Goal: Information Seeking & Learning: Check status

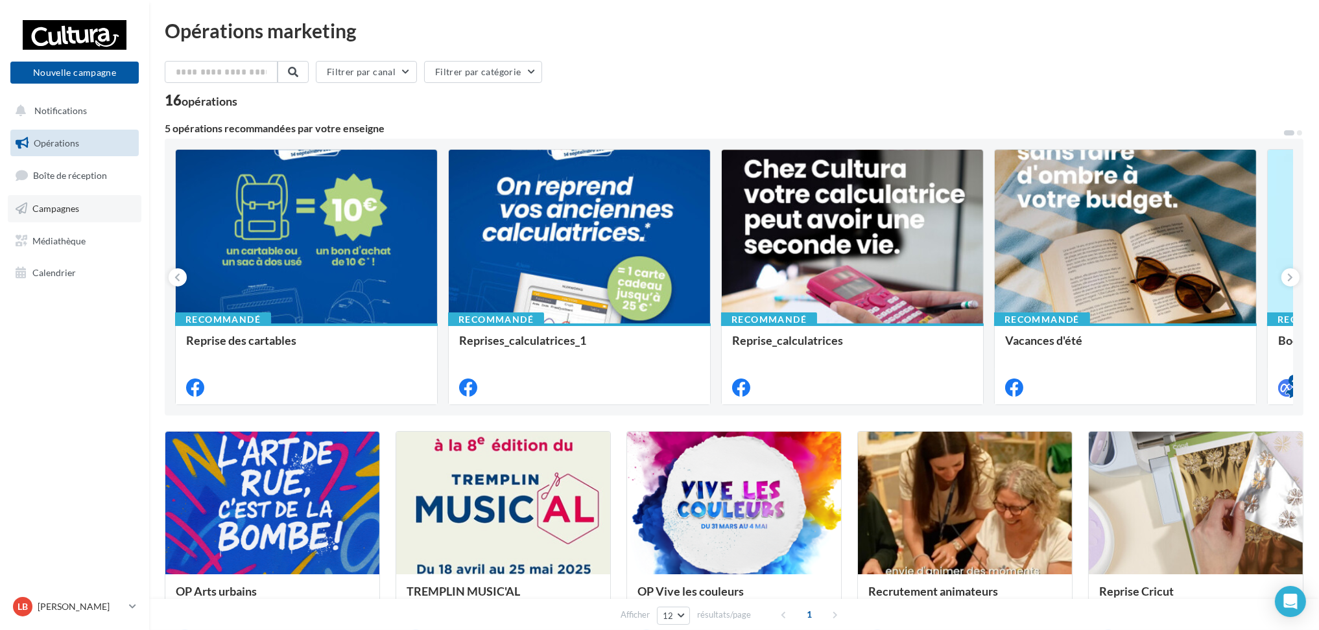
click at [99, 203] on link "Campagnes" at bounding box center [75, 208] width 134 height 27
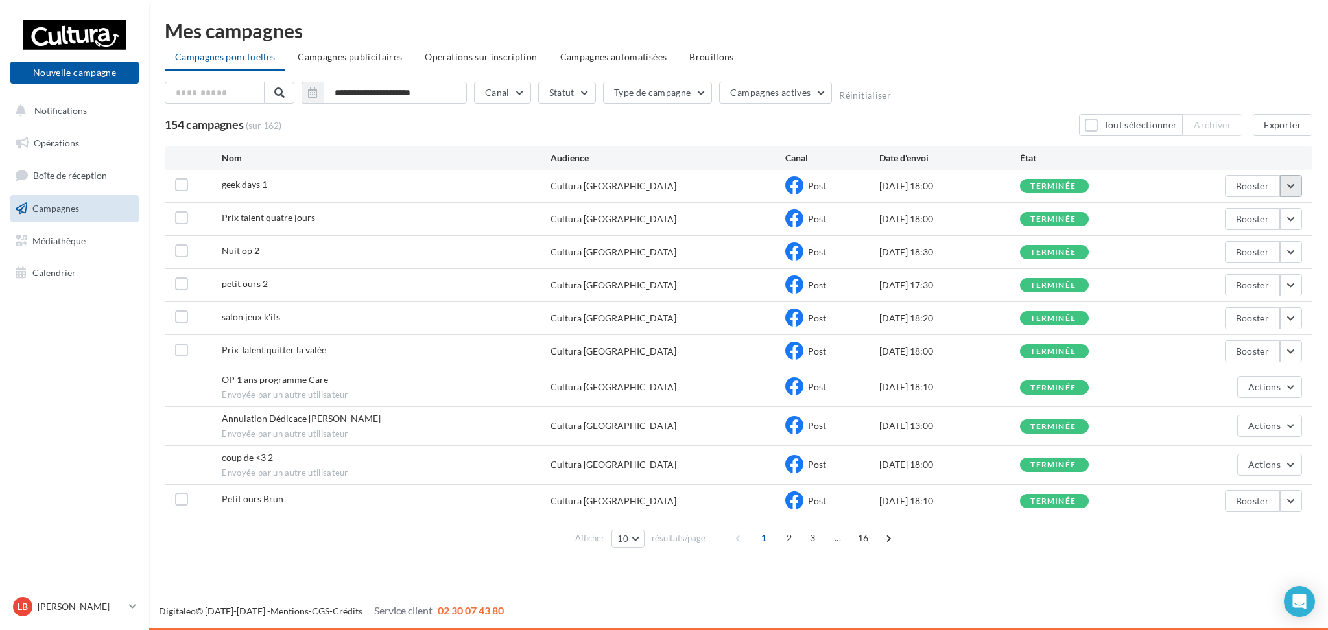
click at [1297, 182] on button "button" at bounding box center [1291, 186] width 22 height 22
click at [1263, 219] on button "Voir les résultats" at bounding box center [1238, 217] width 130 height 34
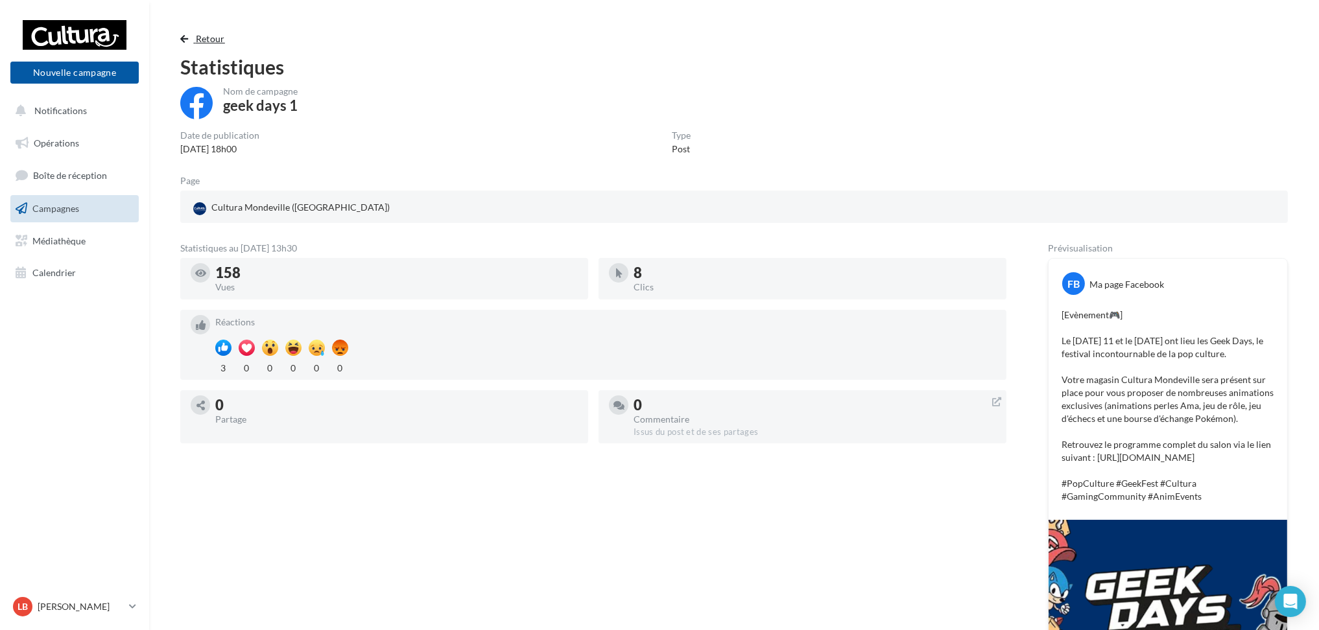
click at [180, 39] on span "button" at bounding box center [184, 38] width 8 height 9
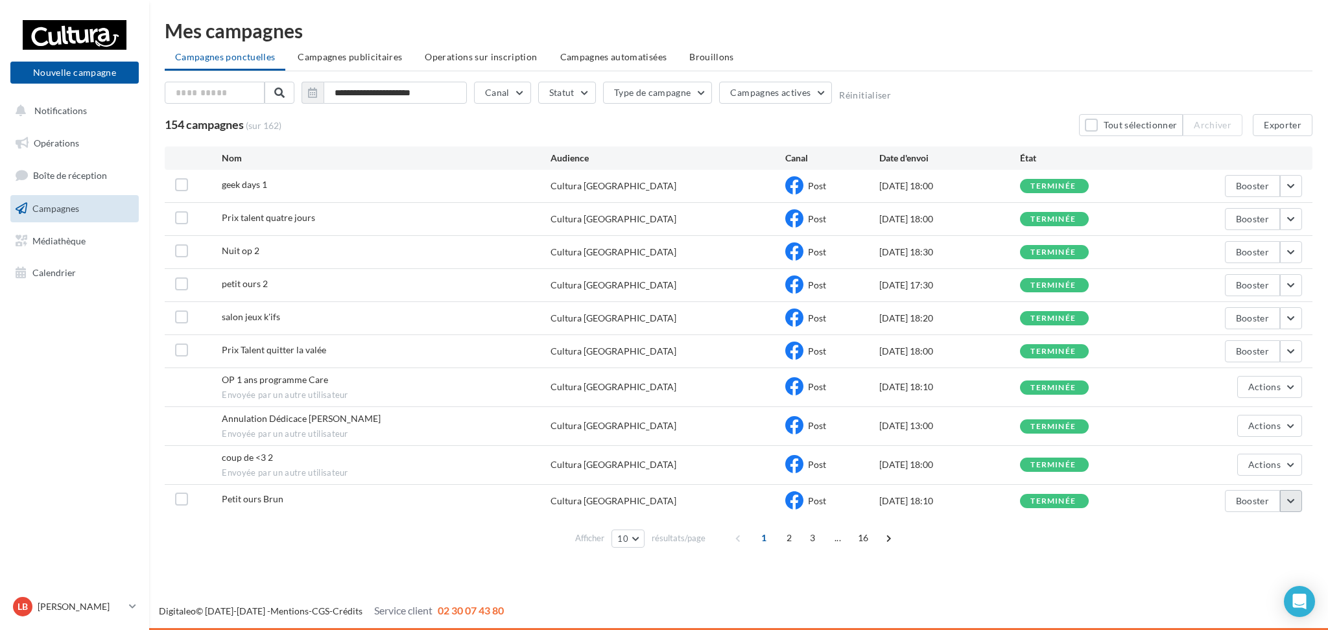
click at [1296, 499] on button "button" at bounding box center [1291, 501] width 22 height 22
click at [1260, 338] on button "Voir les résultats" at bounding box center [1238, 336] width 130 height 34
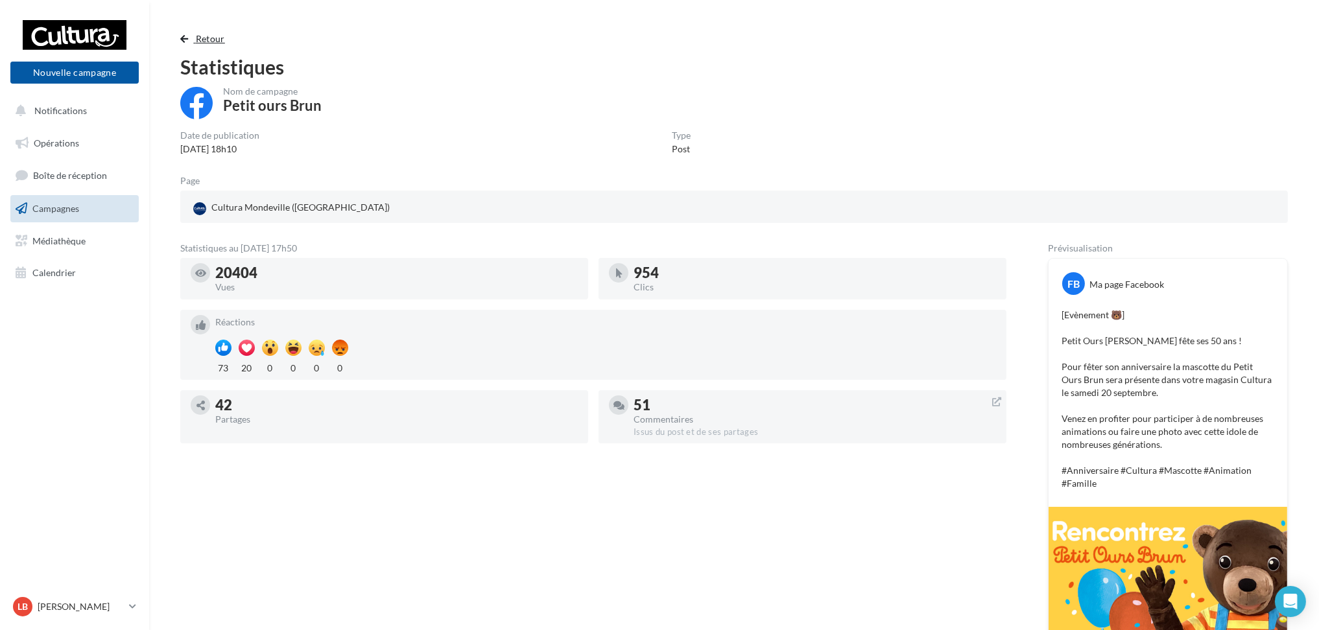
click at [184, 38] on span "button" at bounding box center [184, 38] width 8 height 9
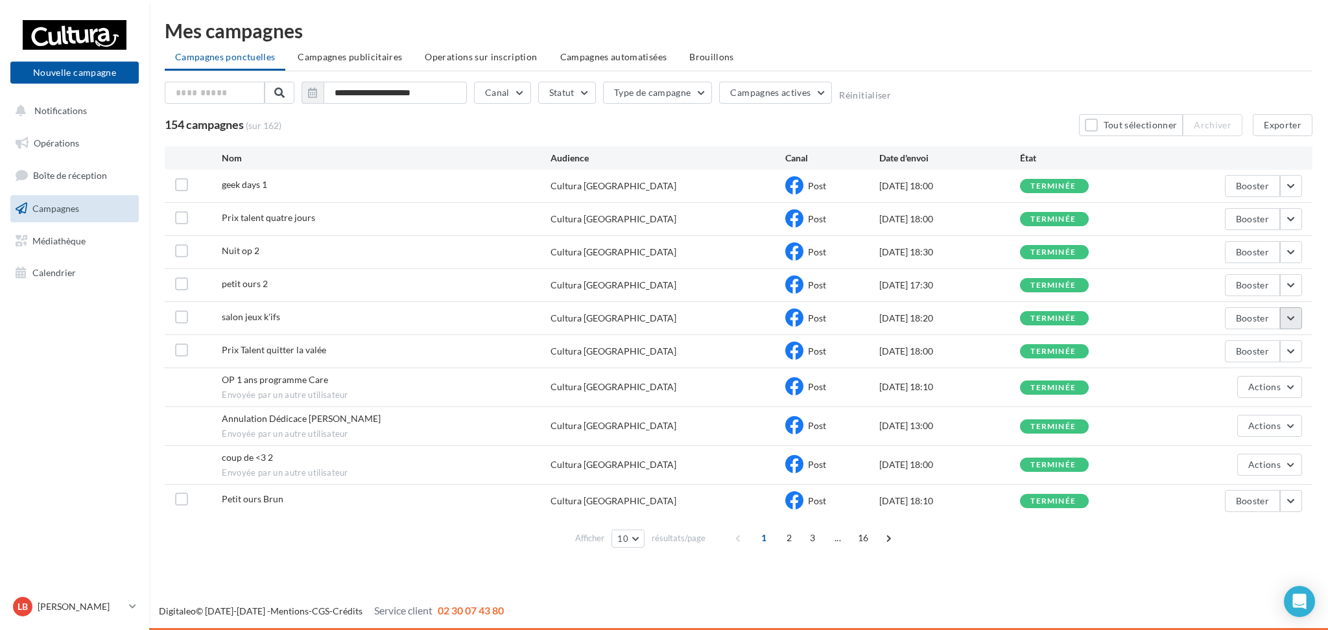
click at [1299, 320] on button "button" at bounding box center [1291, 318] width 22 height 22
click at [1253, 355] on button "Voir les résultats" at bounding box center [1238, 349] width 130 height 34
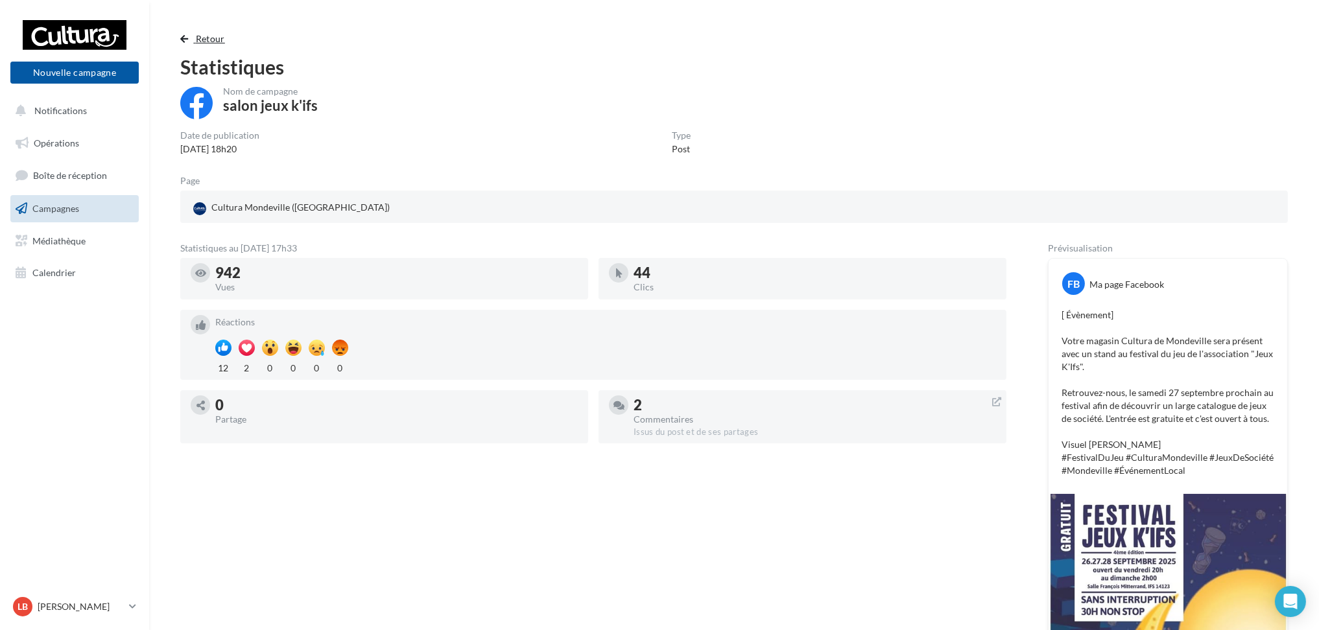
click at [187, 32] on button "Retour" at bounding box center [205, 39] width 50 height 16
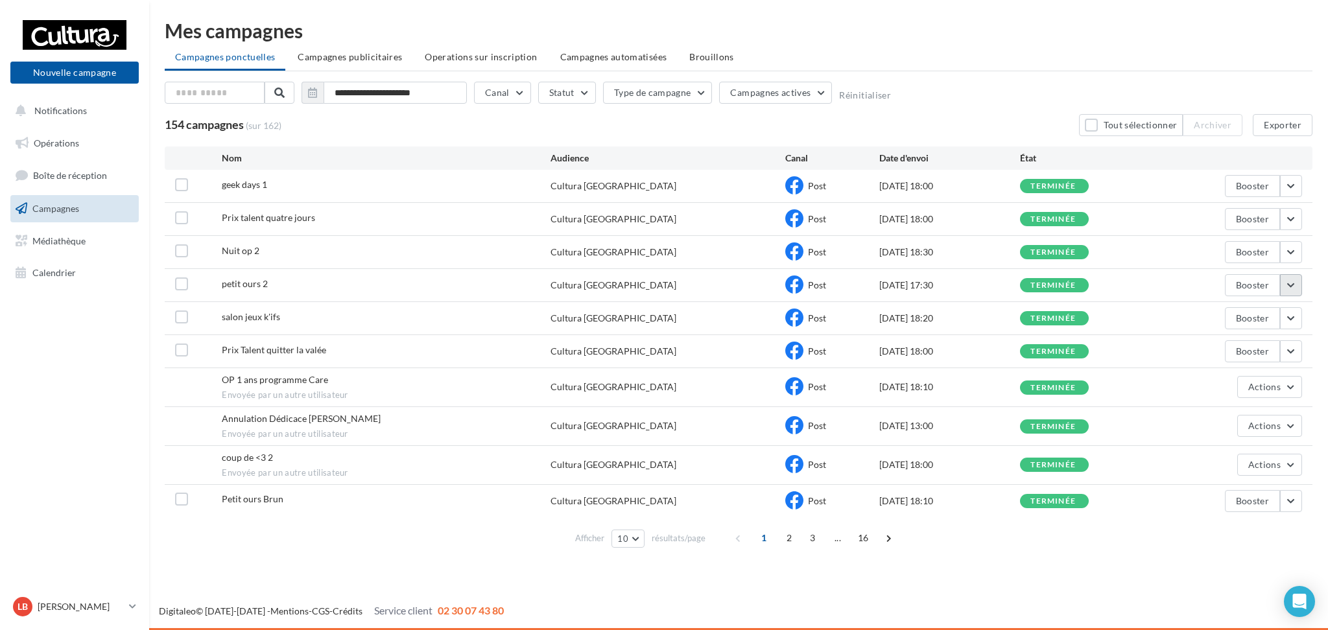
click at [1293, 289] on button "button" at bounding box center [1291, 285] width 22 height 22
click at [1260, 323] on button "Voir les résultats" at bounding box center [1238, 316] width 130 height 34
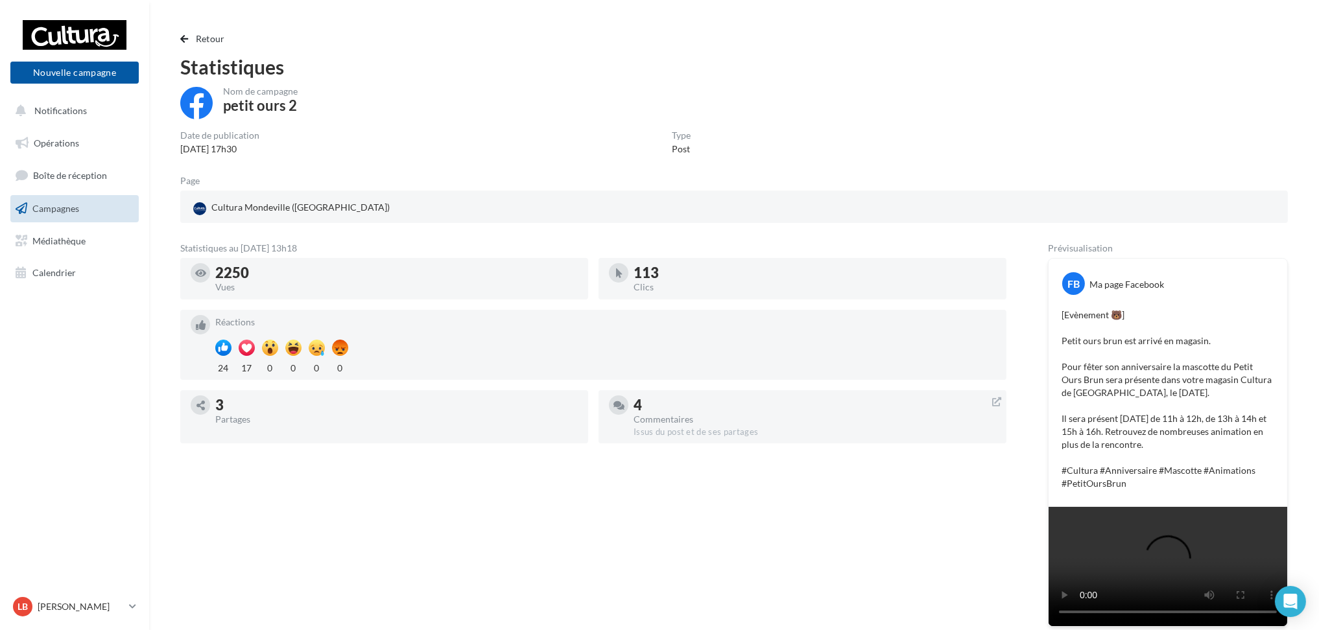
click at [179, 34] on div "Retour Statistiques Nom de campagne petit ours 2 Date de publication 19/09/2025…" at bounding box center [734, 337] width 1139 height 613
click at [182, 38] on span "button" at bounding box center [184, 38] width 8 height 9
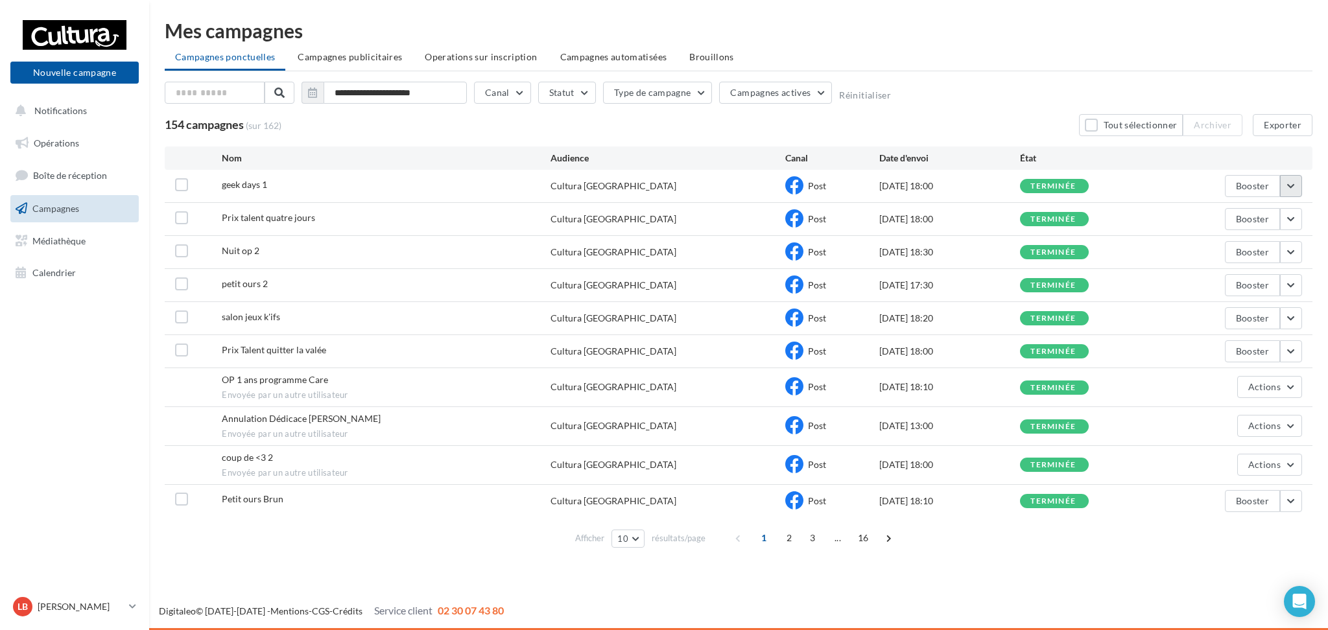
click at [1285, 185] on button "button" at bounding box center [1291, 186] width 22 height 22
click at [1254, 212] on button "Voir les résultats" at bounding box center [1238, 217] width 130 height 34
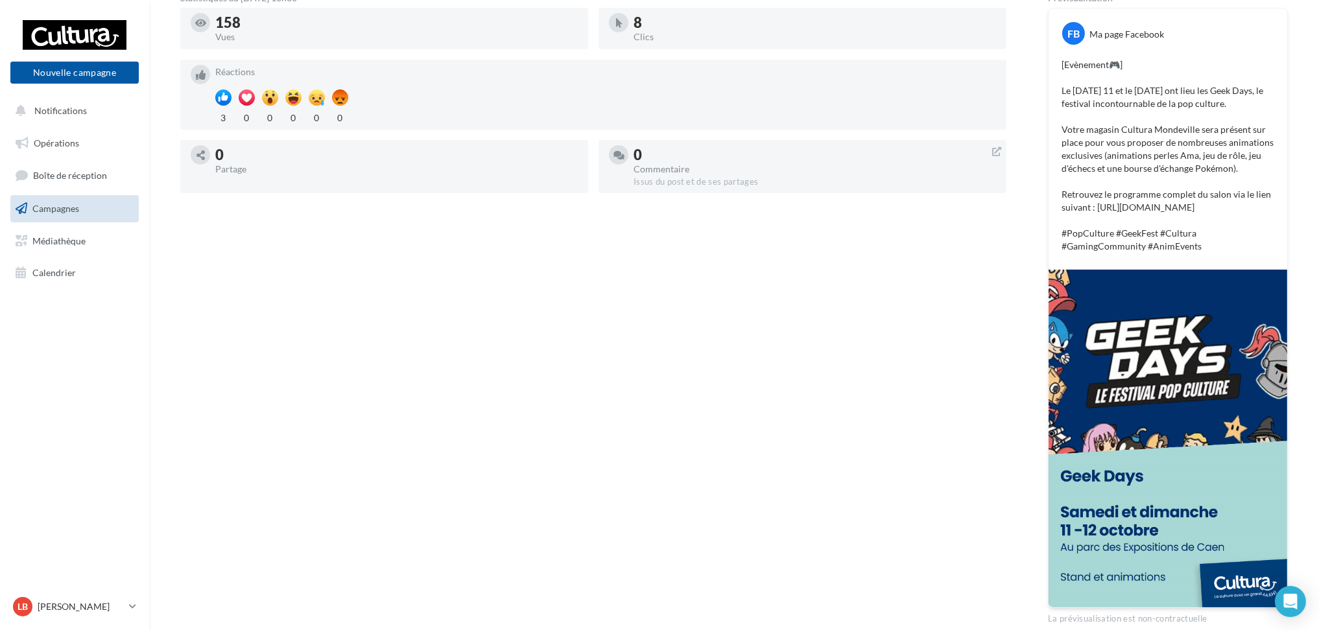
scroll to position [259, 0]
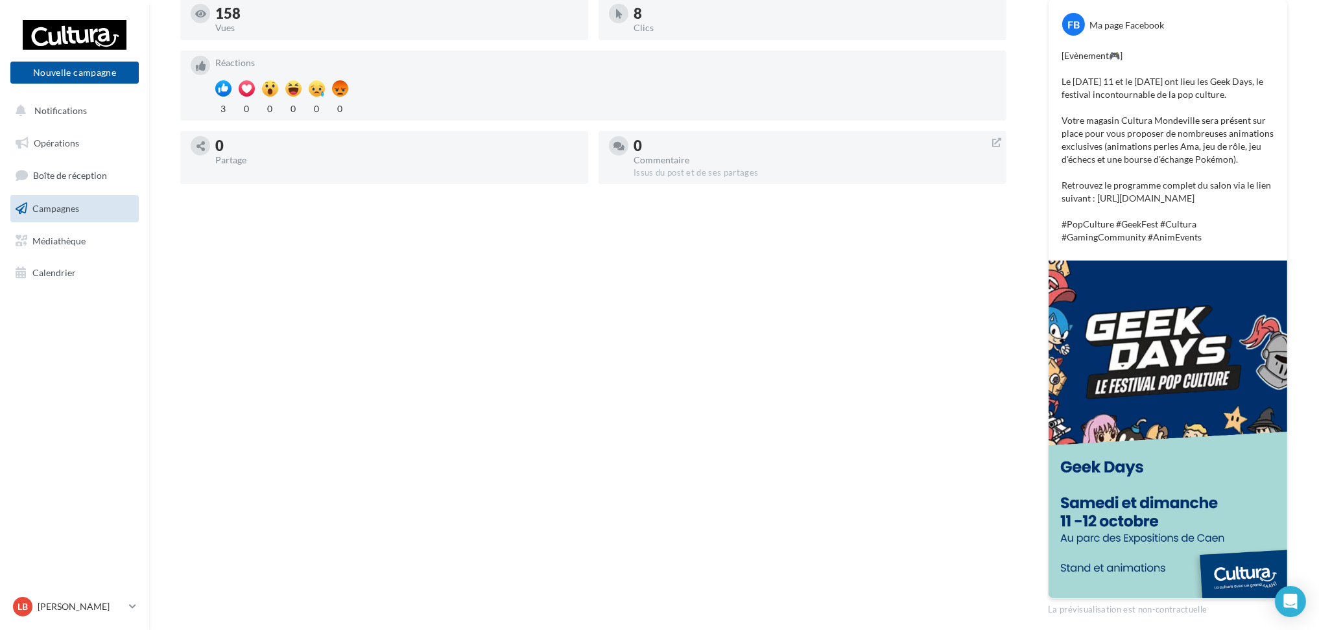
drag, startPoint x: 1243, startPoint y: 213, endPoint x: 1062, endPoint y: 84, distance: 221.9
click at [1062, 84] on p "[Evènement🎮] Le samedi 11 et le dimanche 12 octobre ont lieu les Geek Days, le …" at bounding box center [1168, 146] width 213 height 195
copy p "Le samedi 11 et le dimanche 12 octobre ont lieu les Geek Days, le festival inco…"
